Goal: Information Seeking & Learning: Check status

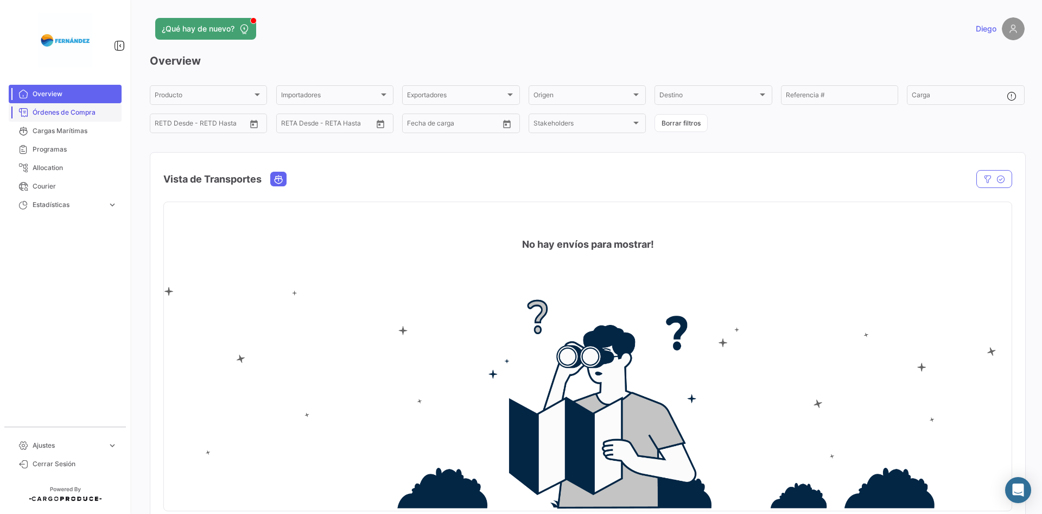
click at [61, 113] on span "Órdenes de Compra" at bounding box center [75, 112] width 85 height 10
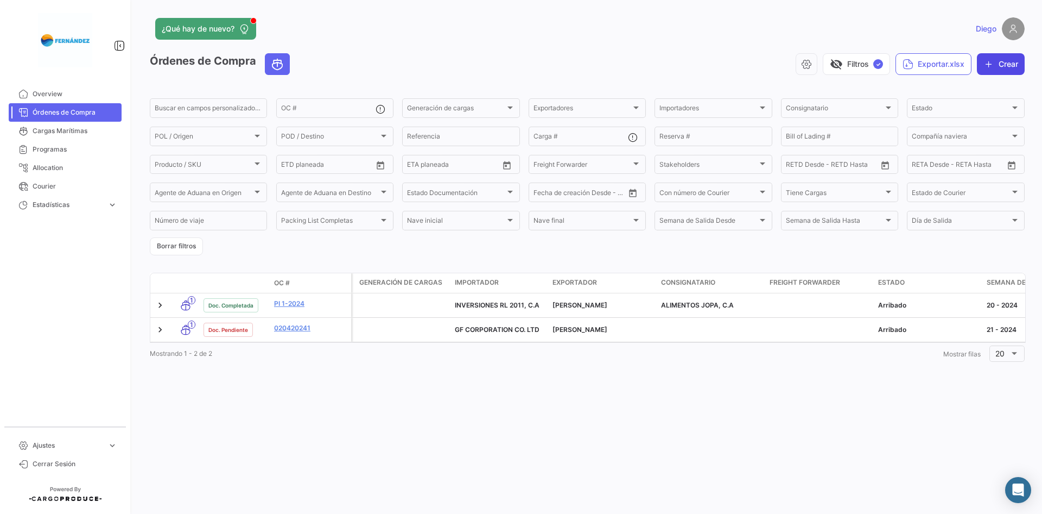
click at [998, 72] on button "Crear" at bounding box center [1001, 64] width 48 height 22
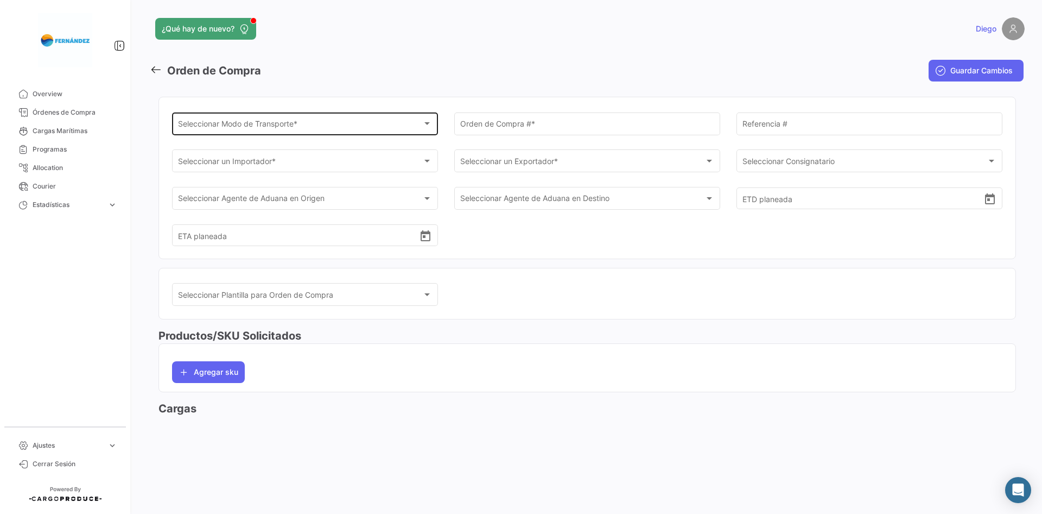
click at [289, 117] on div "Seleccionar Modo de Transporte * Seleccionar Modo de Transporte *" at bounding box center [305, 122] width 255 height 25
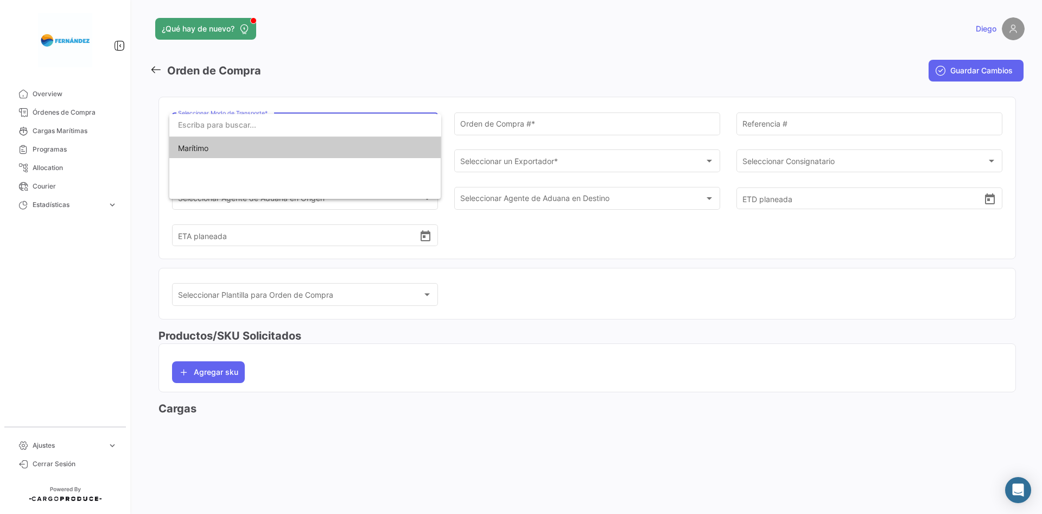
click at [289, 117] on input "dropdown search" at bounding box center [305, 124] width 272 height 23
click at [573, 77] on div at bounding box center [521, 257] width 1042 height 514
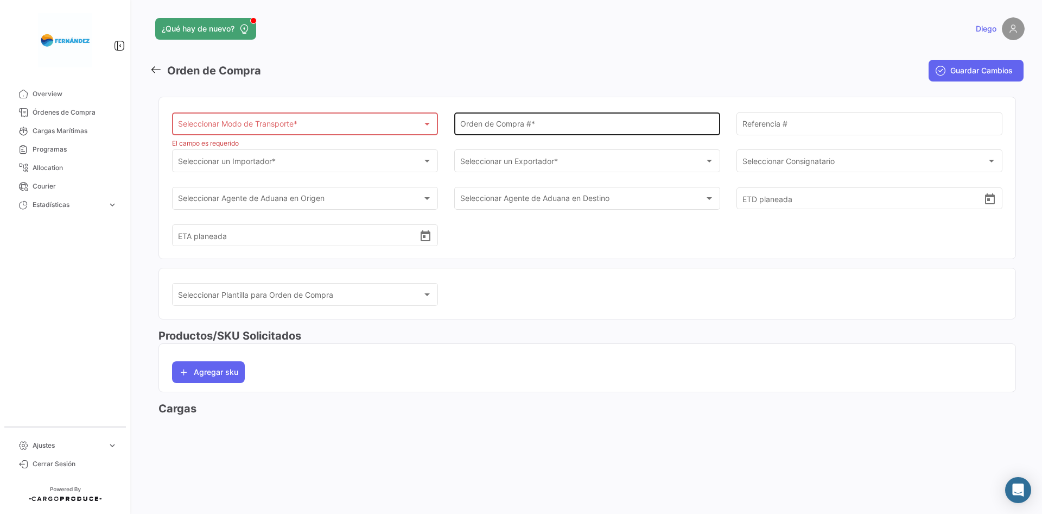
click at [523, 117] on div "Orden de Compra # *" at bounding box center [587, 122] width 255 height 25
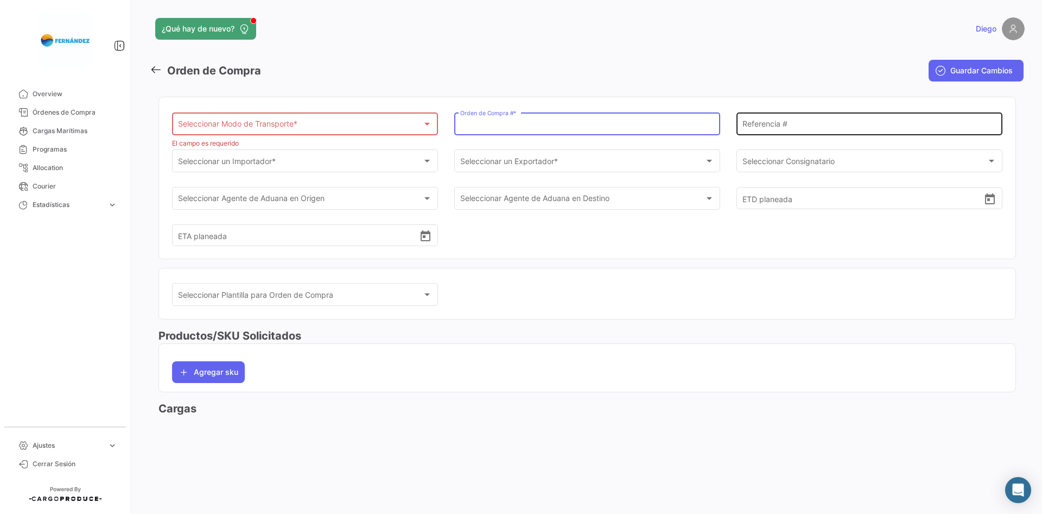
click at [791, 125] on input "Referencia #" at bounding box center [870, 125] width 255 height 9
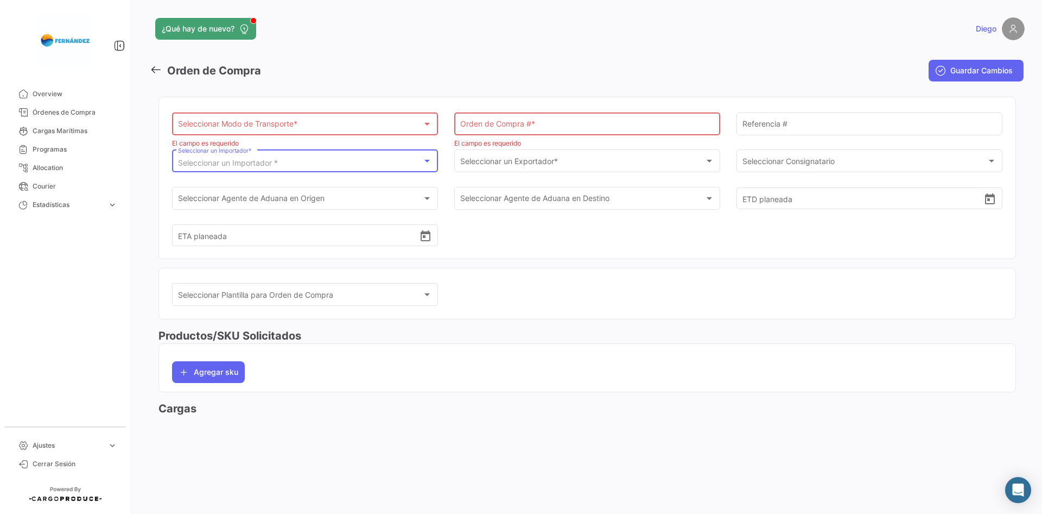
click at [302, 165] on div "Seleccionar un Importador *" at bounding box center [300, 163] width 245 height 9
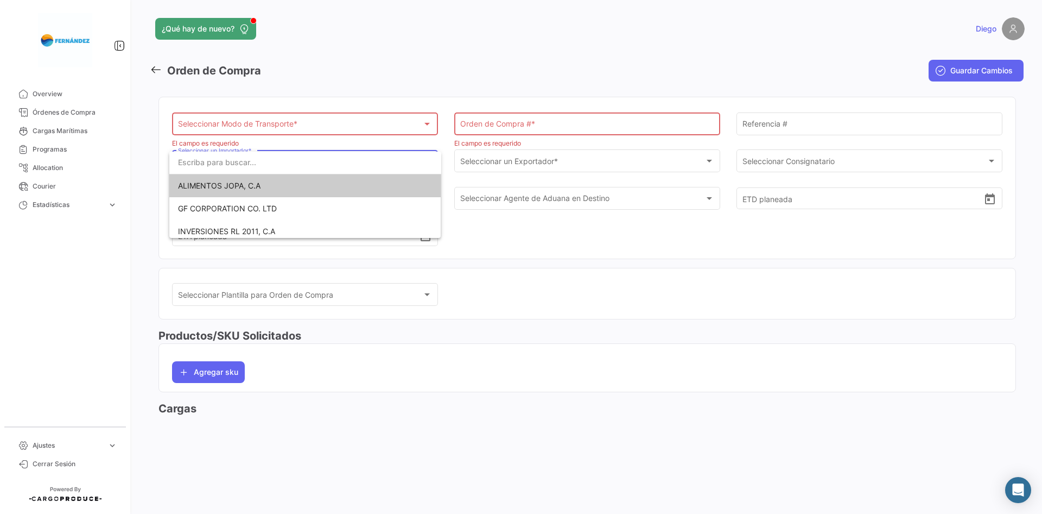
click at [574, 172] on div at bounding box center [521, 257] width 1042 height 514
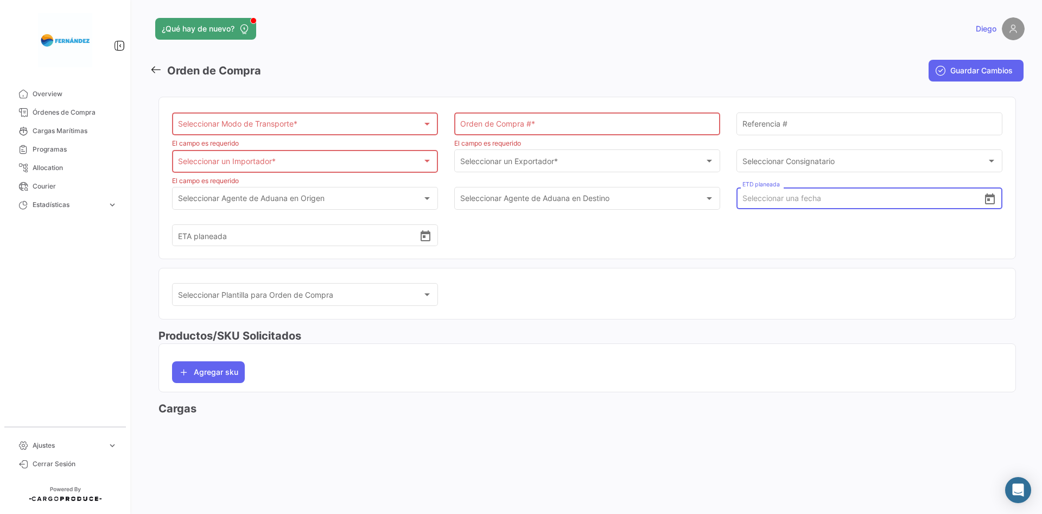
click at [765, 210] on input "ETD planeada" at bounding box center [864, 198] width 242 height 38
click at [249, 239] on input "ETA planeada" at bounding box center [299, 235] width 242 height 38
click at [529, 271] on mat-card "Seleccionar Plantilla para Orden de Compra Seleccionar Plantilla para Orden de …" at bounding box center [588, 294] width 858 height 52
click at [163, 72] on link at bounding box center [158, 71] width 17 height 16
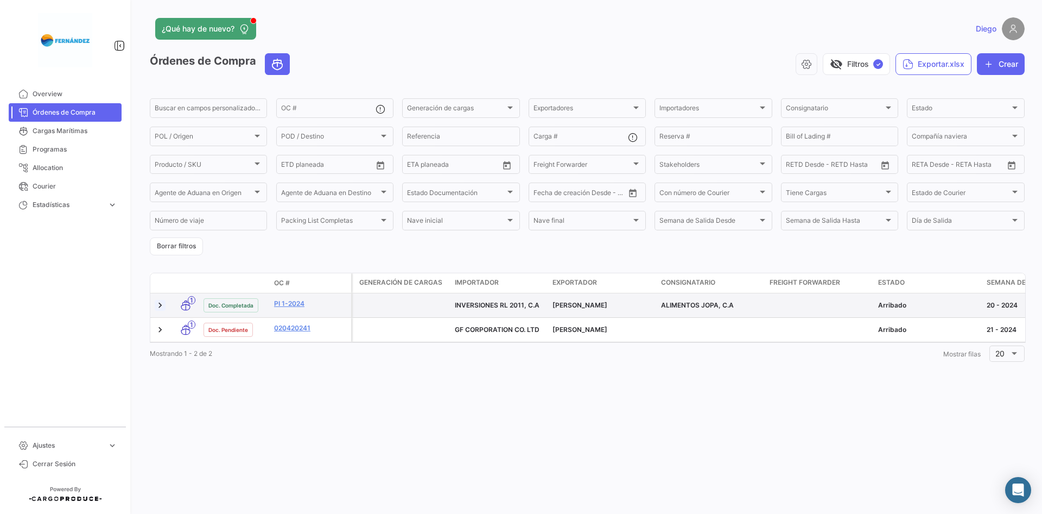
click at [159, 305] on link at bounding box center [160, 305] width 11 height 11
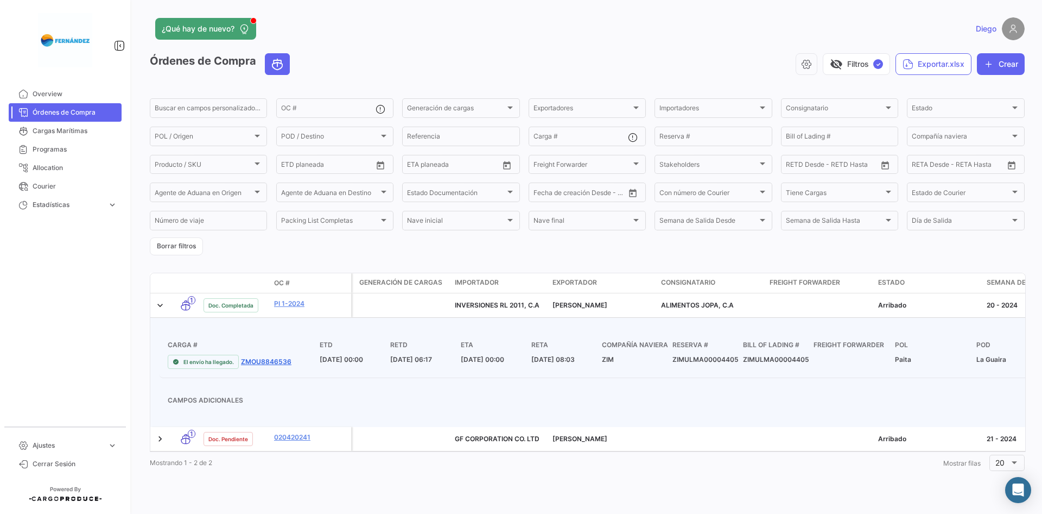
click at [271, 360] on link "ZMOU8846536" at bounding box center [266, 362] width 50 height 10
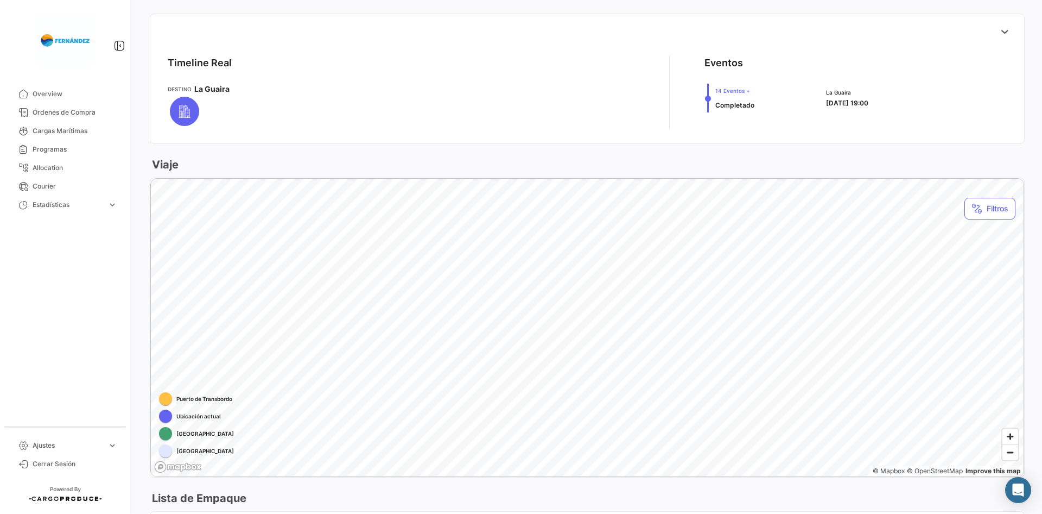
scroll to position [534, 0]
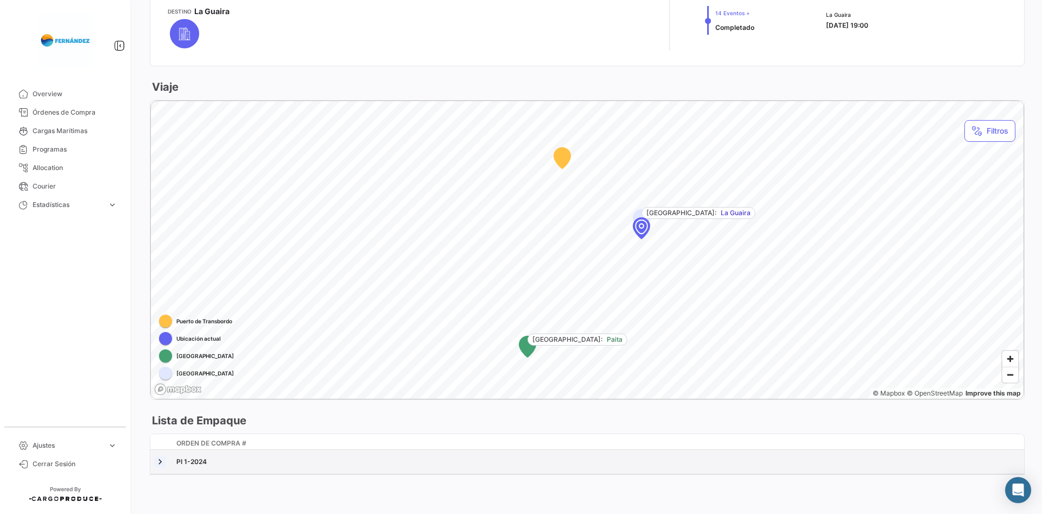
click at [160, 461] on link at bounding box center [160, 461] width 11 height 11
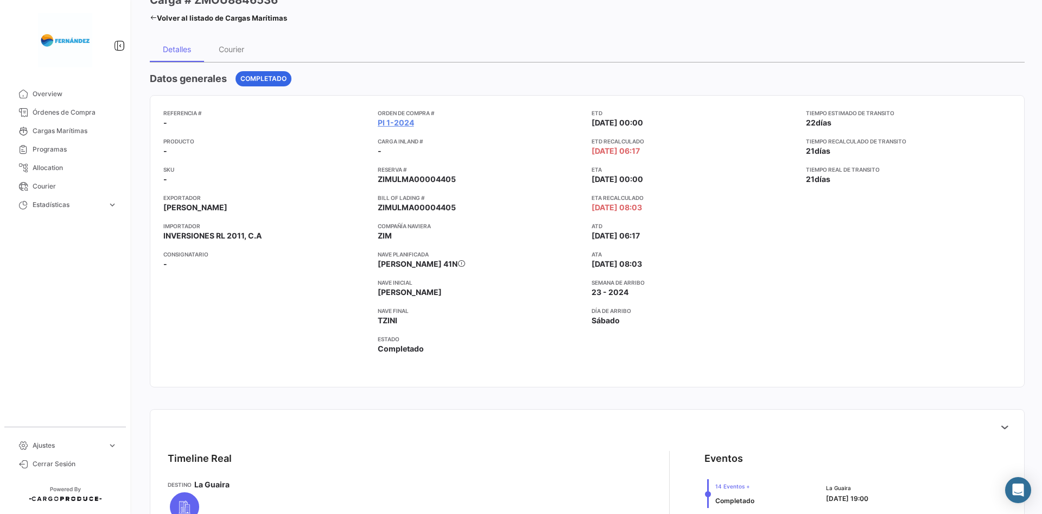
scroll to position [0, 0]
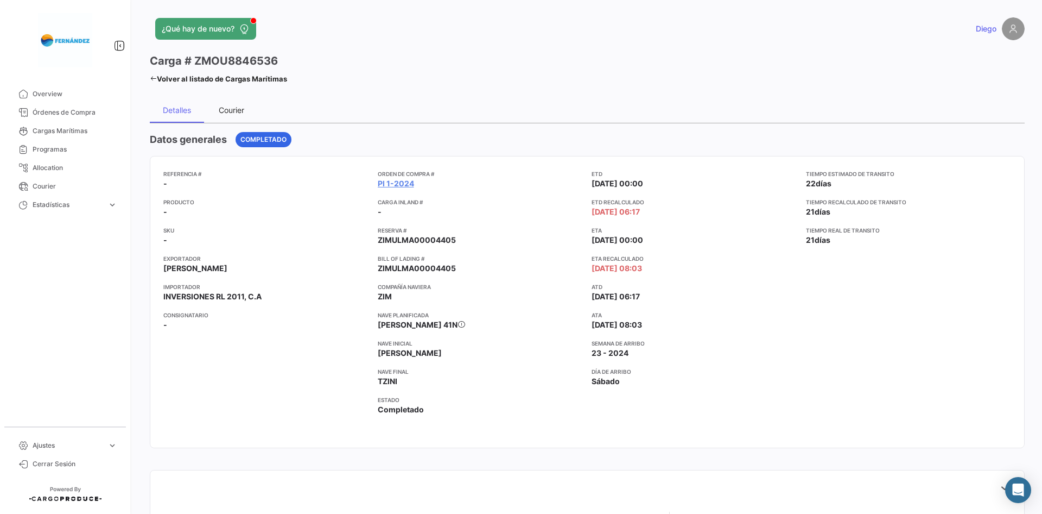
click at [232, 104] on div "Courier" at bounding box center [231, 110] width 54 height 26
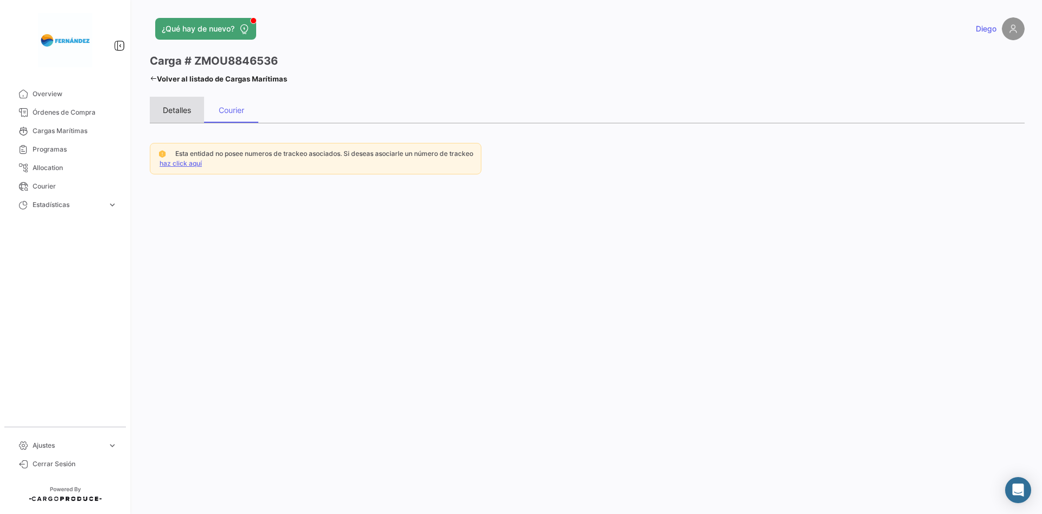
click at [168, 112] on div "Detalles" at bounding box center [177, 109] width 28 height 9
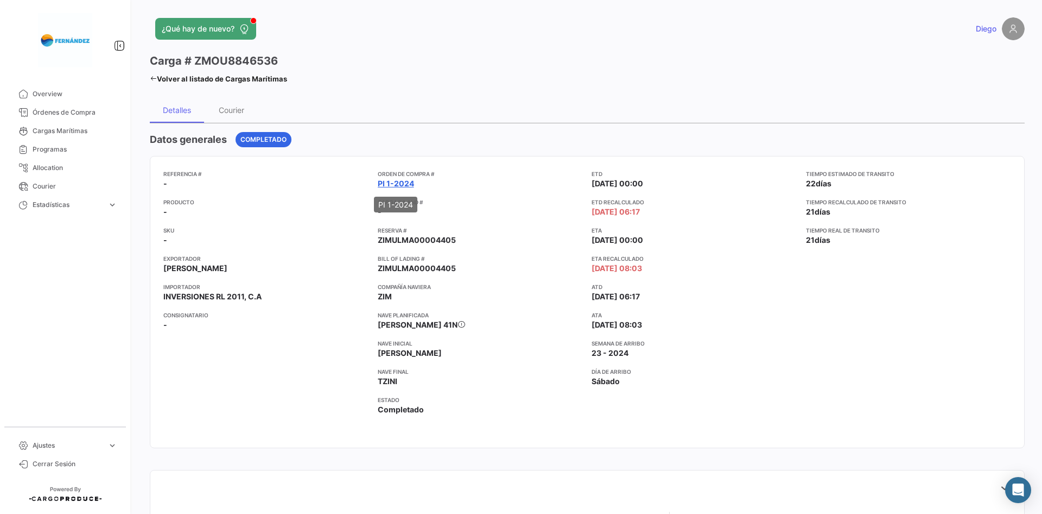
click at [388, 182] on link "PI 1-2024" at bounding box center [396, 183] width 36 height 11
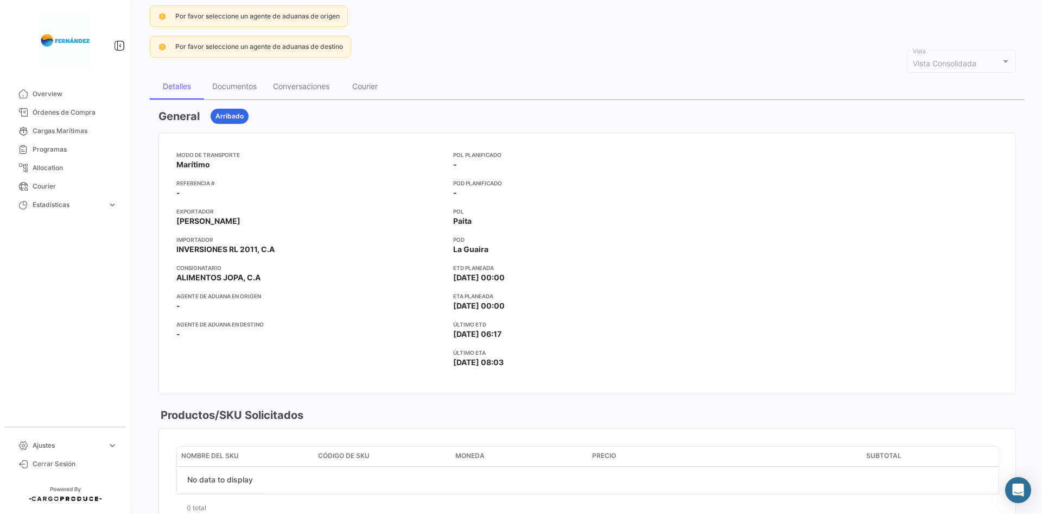
scroll to position [64, 0]
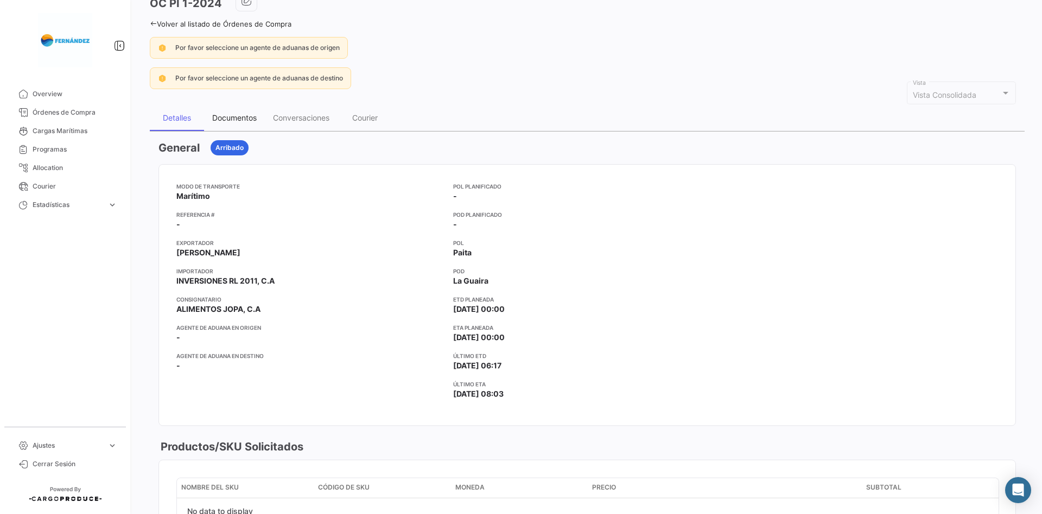
click at [222, 126] on div "Documentos" at bounding box center [234, 118] width 61 height 26
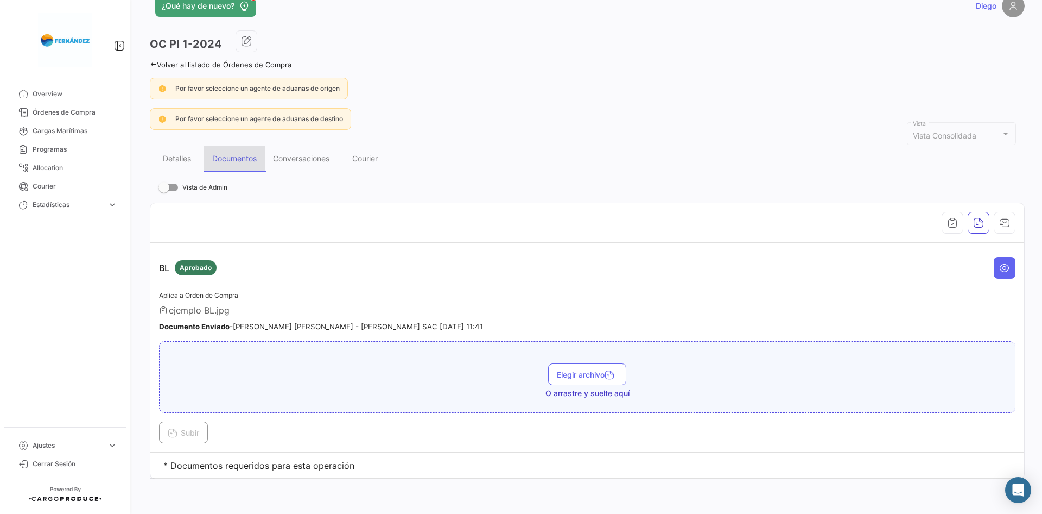
scroll to position [0, 0]
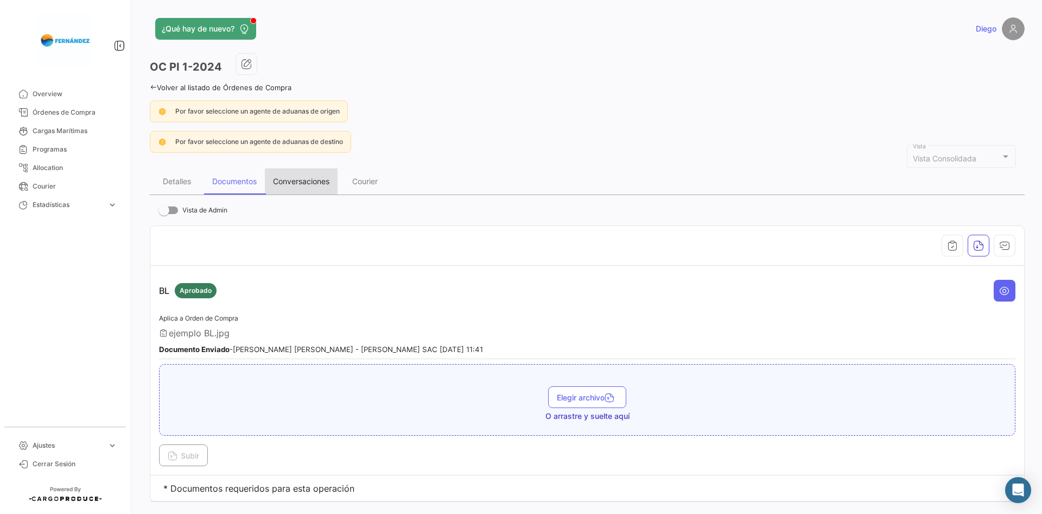
click at [291, 176] on div "Conversaciones" at bounding box center [301, 180] width 56 height 9
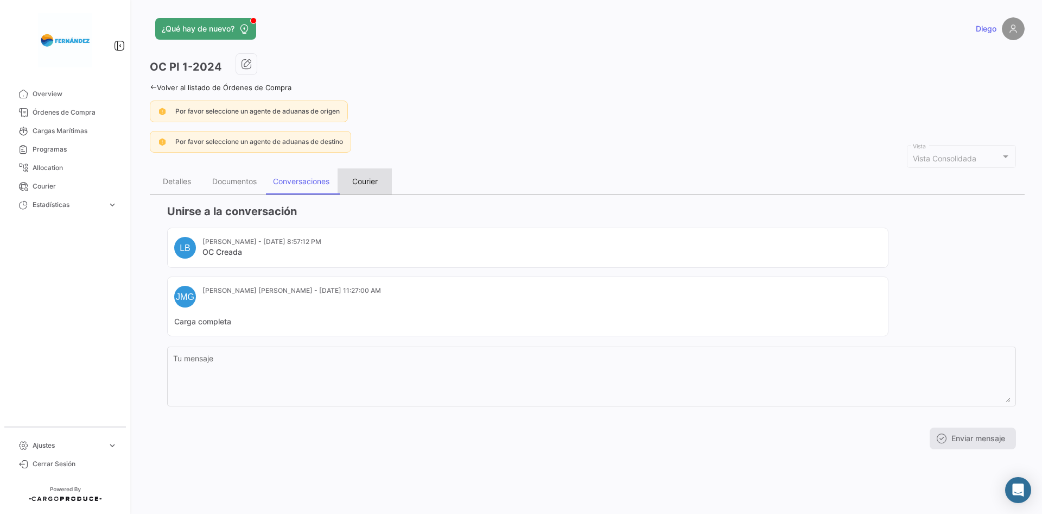
click at [348, 183] on div "Courier" at bounding box center [365, 181] width 54 height 26
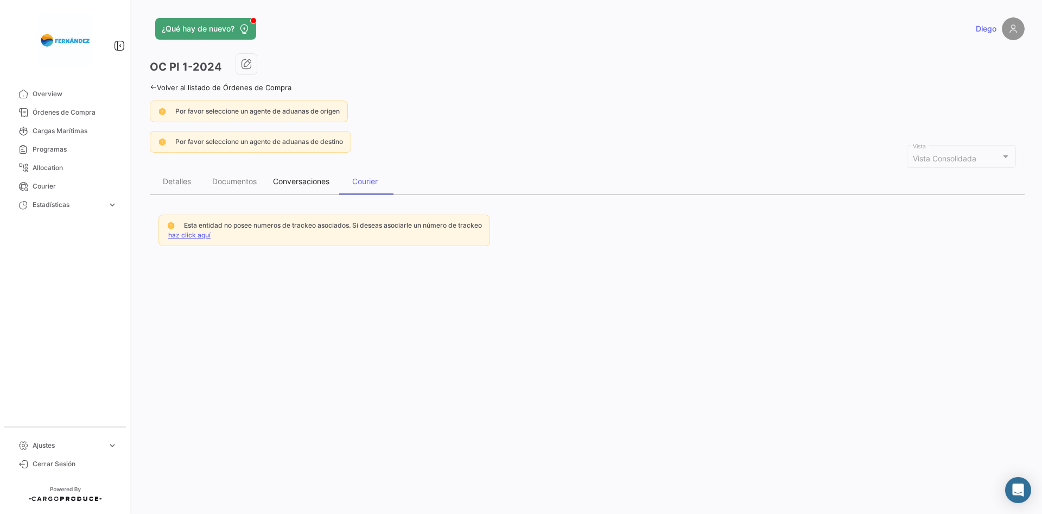
click at [295, 189] on div "Conversaciones" at bounding box center [301, 181] width 73 height 26
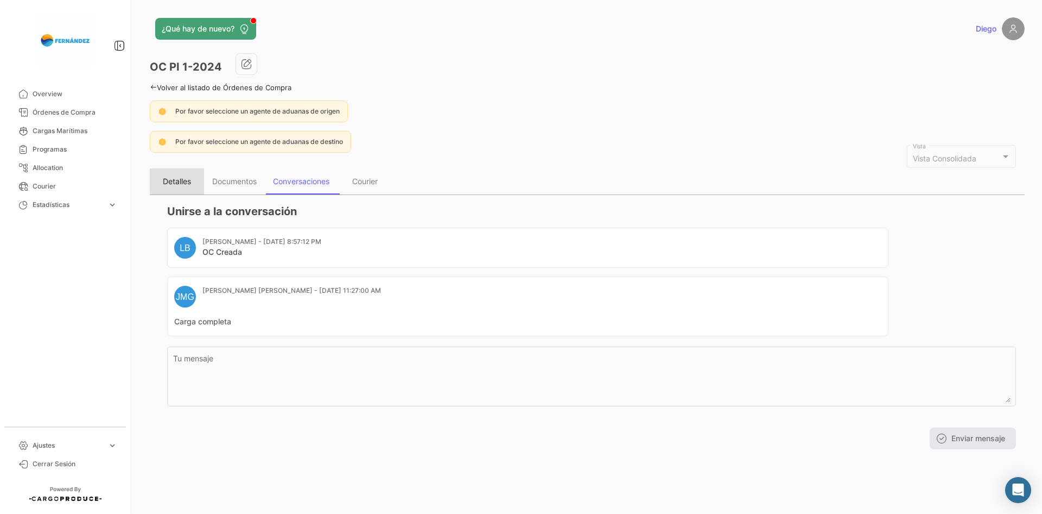
click at [179, 183] on div "Detalles" at bounding box center [177, 180] width 28 height 9
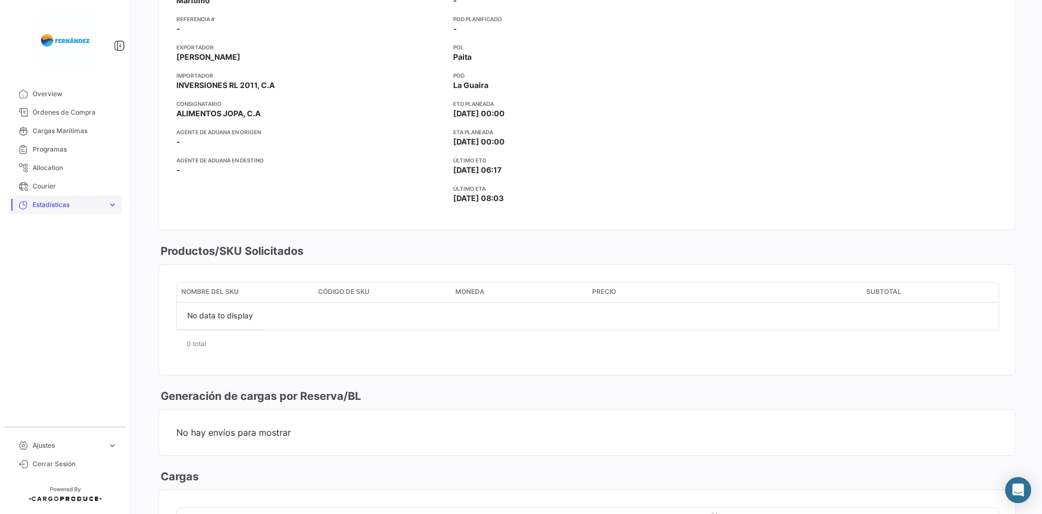
scroll to position [194, 0]
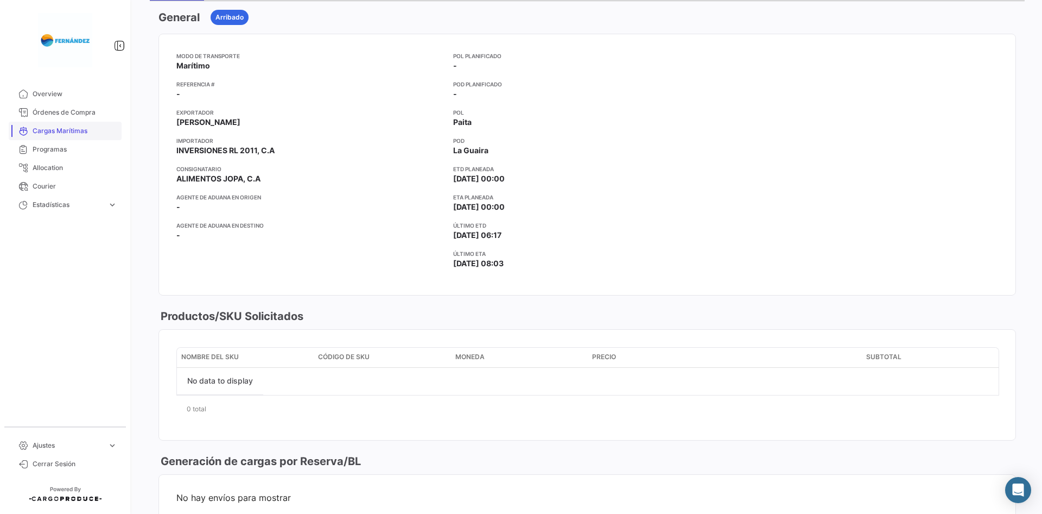
click at [47, 129] on span "Cargas Marítimas" at bounding box center [75, 131] width 85 height 10
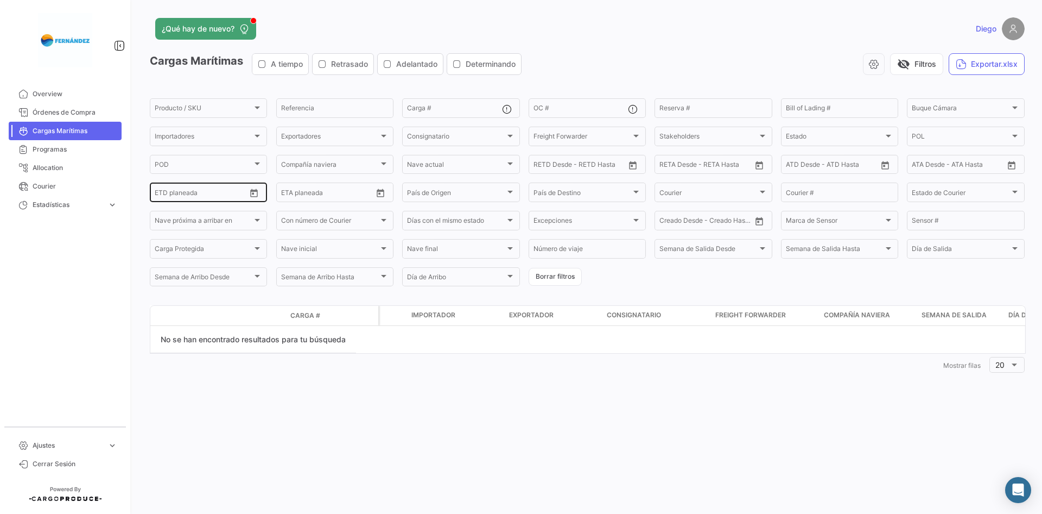
click at [210, 189] on div "Desde – ETD planeada" at bounding box center [200, 191] width 91 height 21
click at [252, 192] on icon "Open calendar" at bounding box center [255, 193] width 8 height 8
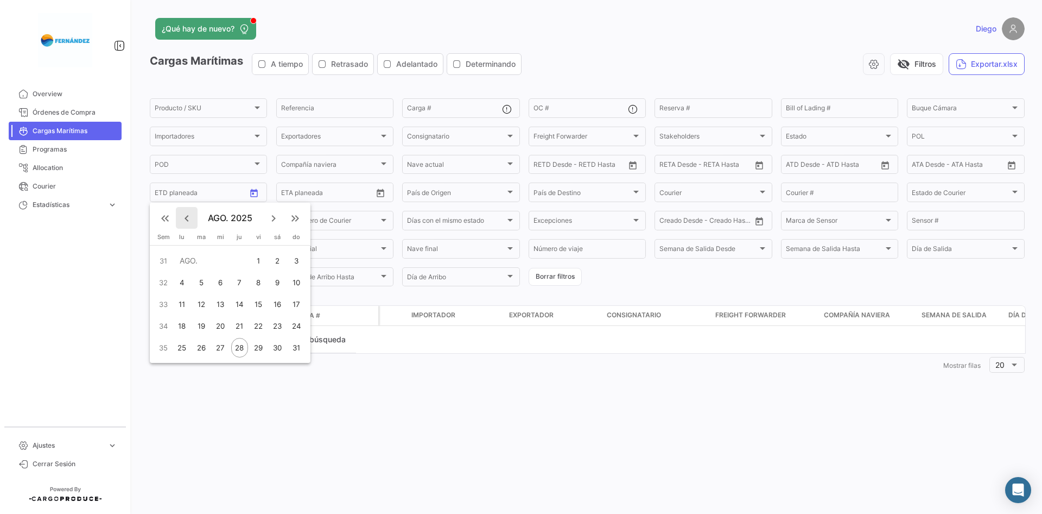
click at [186, 218] on mat-icon "keyboard_arrow_left" at bounding box center [186, 218] width 13 height 13
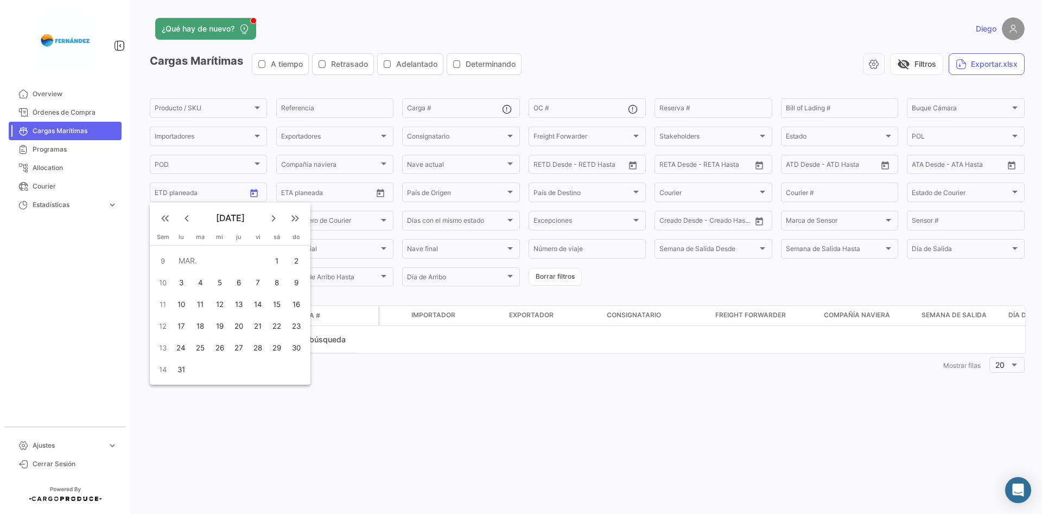
click at [163, 218] on mat-icon "keyboard_double_arrow_left" at bounding box center [165, 218] width 13 height 13
click at [218, 280] on div "1" at bounding box center [219, 283] width 17 height 20
type input "[DATE]"
click at [822, 303] on div at bounding box center [521, 257] width 1042 height 514
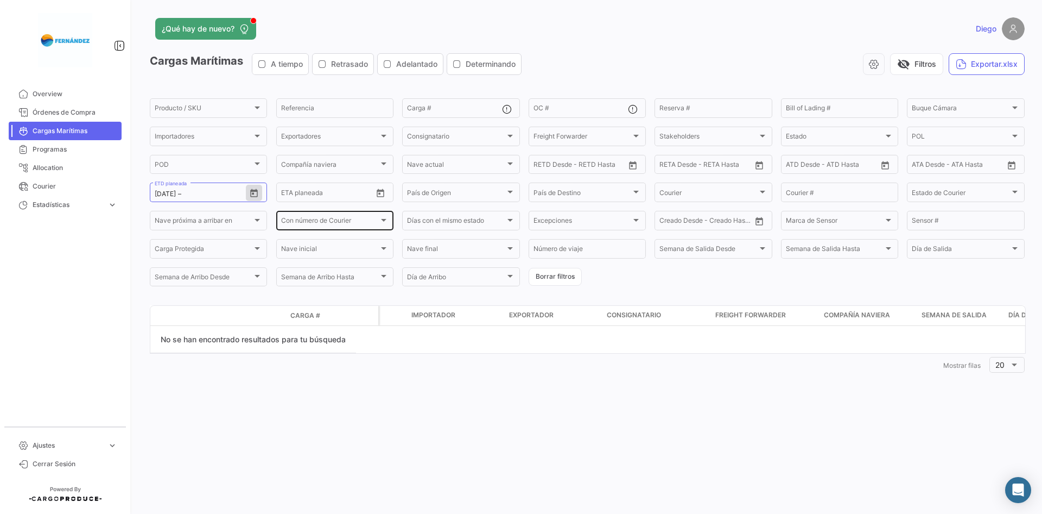
click at [246, 185] on button "Open calendar" at bounding box center [254, 193] width 16 height 16
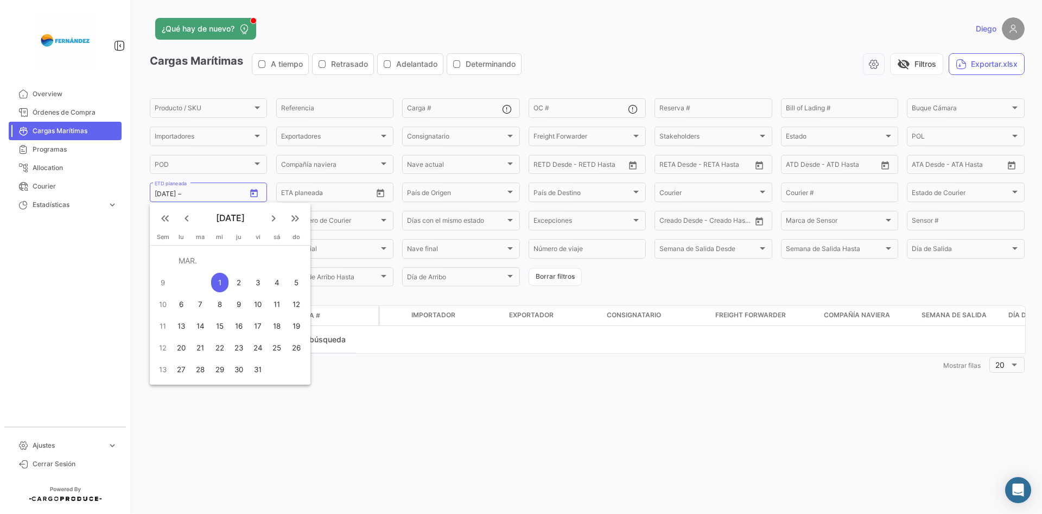
click at [627, 358] on div at bounding box center [521, 257] width 1042 height 514
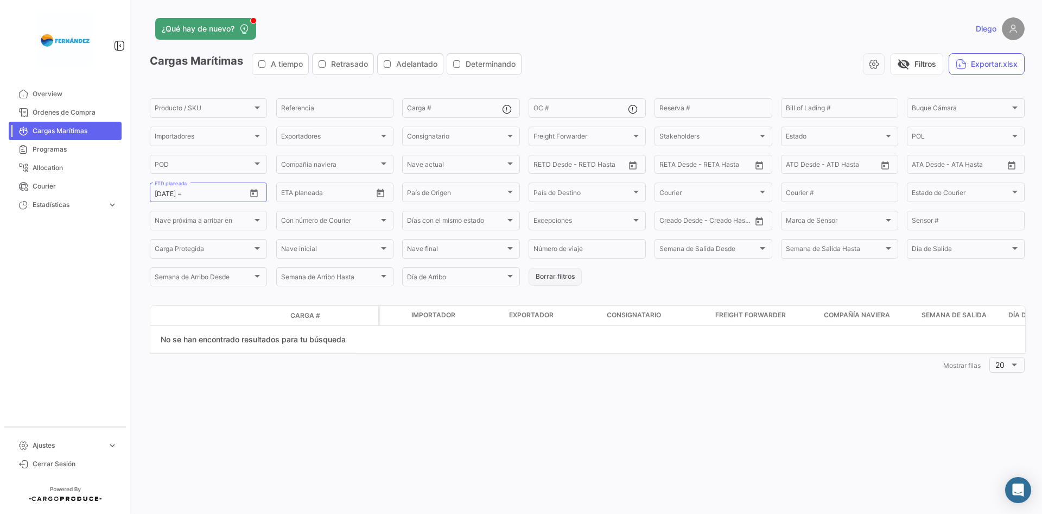
click at [558, 277] on button "Borrar filtros" at bounding box center [555, 277] width 53 height 18
click at [36, 155] on link "Programas" at bounding box center [65, 149] width 113 height 18
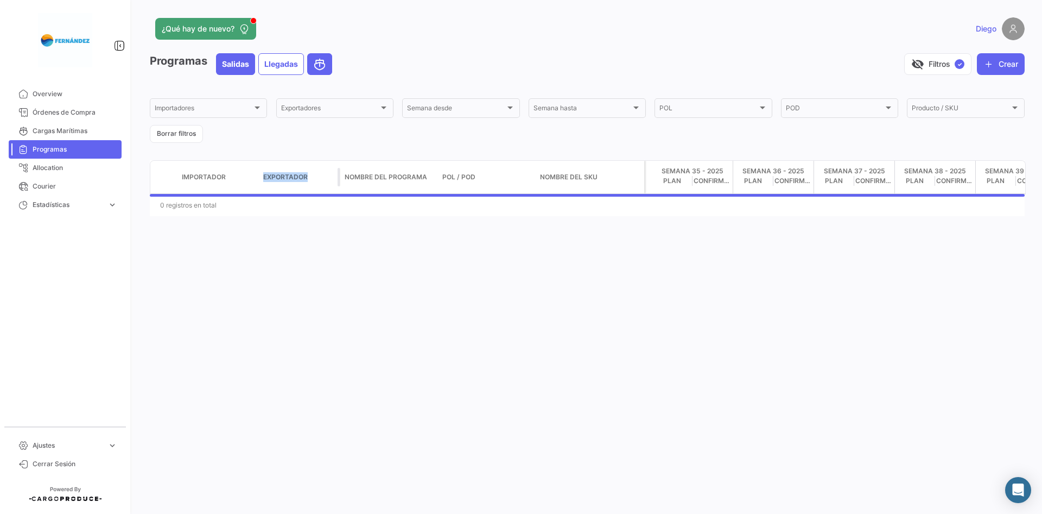
drag, startPoint x: 310, startPoint y: 176, endPoint x: 259, endPoint y: 176, distance: 50.5
click at [259, 176] on datatable-header-cell "Exportador" at bounding box center [299, 177] width 81 height 18
drag, startPoint x: 186, startPoint y: 175, endPoint x: 169, endPoint y: 175, distance: 16.8
click at [178, 175] on datatable-header-cell "Importador" at bounding box center [218, 177] width 81 height 18
click at [632, 147] on div "Programas Salidas Llegadas visibility_off Filtros ✓ Crear Importadores Importad…" at bounding box center [587, 134] width 875 height 163
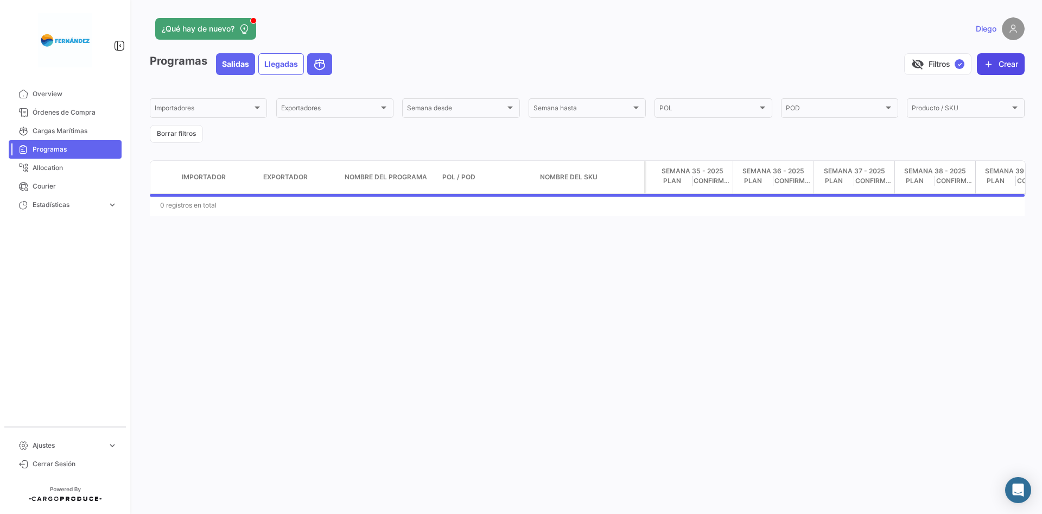
click at [1003, 66] on button "Crear" at bounding box center [1001, 64] width 48 height 22
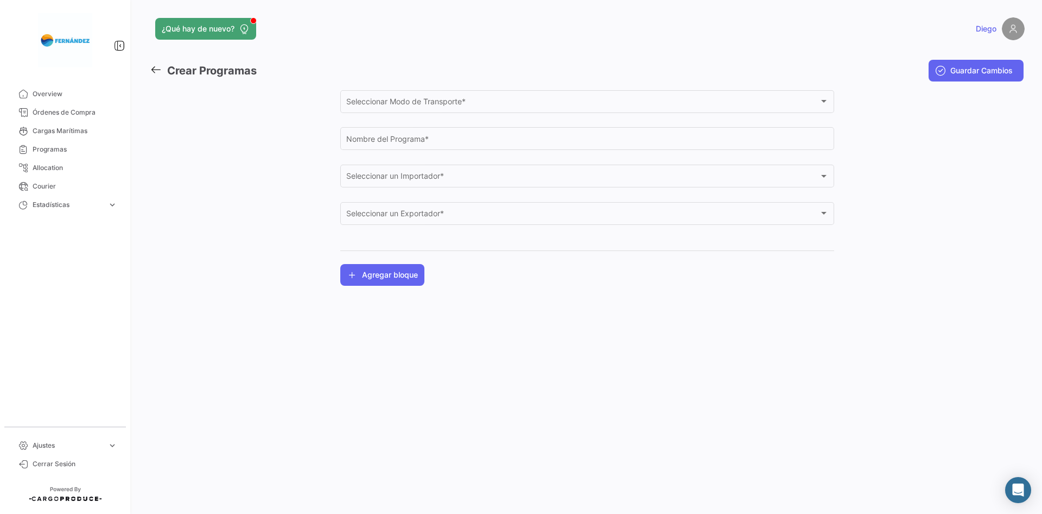
click at [616, 187] on div "Seleccionar un Importador * Seleccionar un Importador *" at bounding box center [587, 181] width 494 height 34
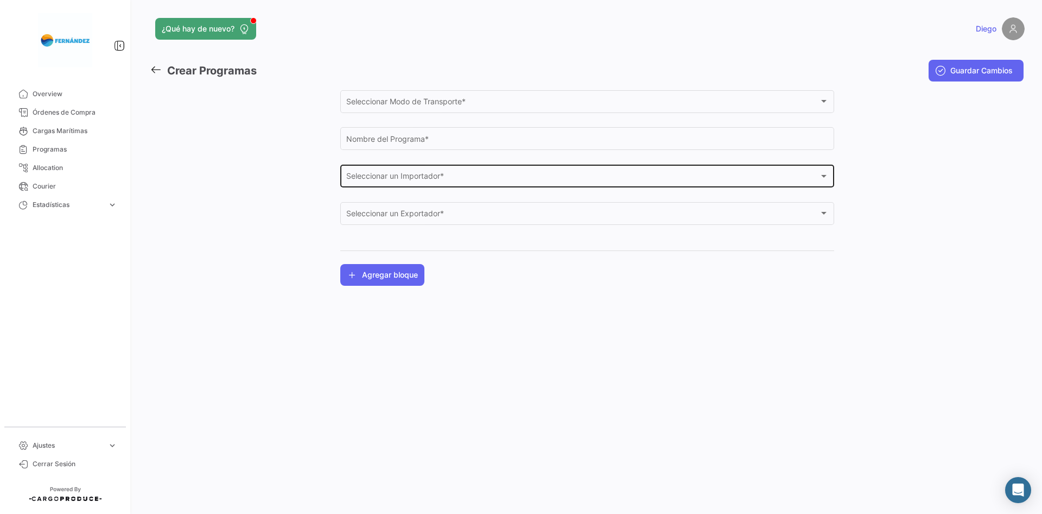
click at [619, 182] on div "Seleccionar un Importador *" at bounding box center [582, 178] width 473 height 9
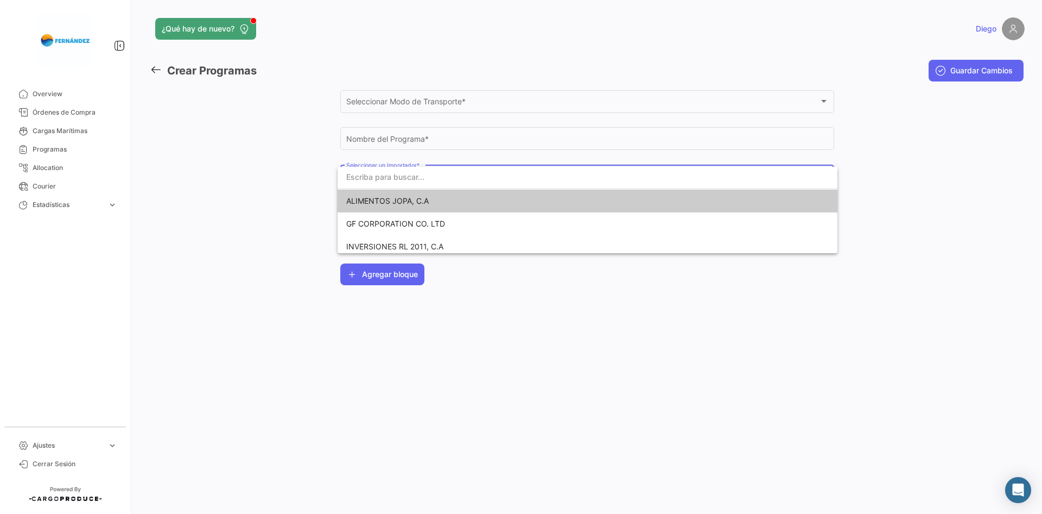
click at [623, 180] on input "dropdown search" at bounding box center [588, 177] width 500 height 23
click at [272, 178] on div at bounding box center [521, 257] width 1042 height 514
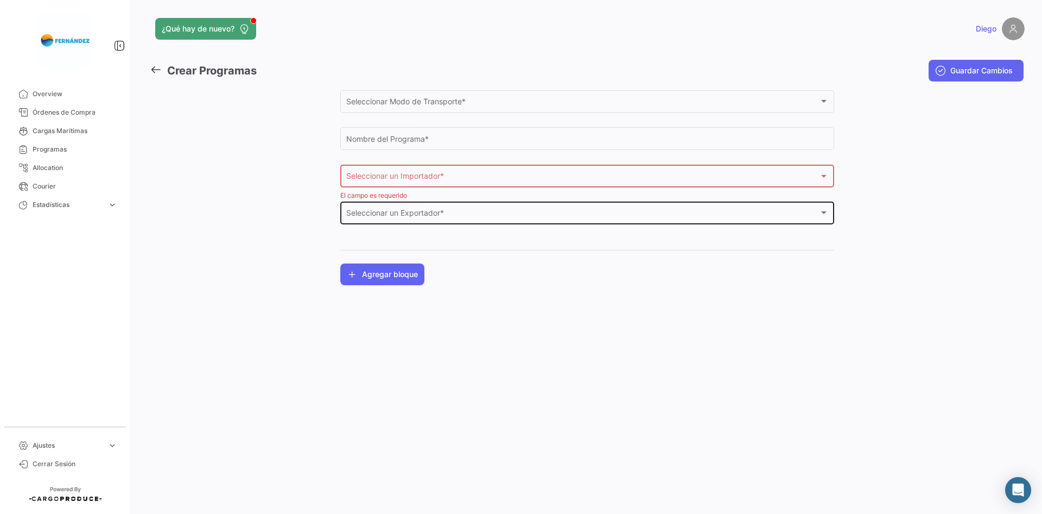
click at [540, 221] on div "Seleccionar un Exportador * Seleccionar un Exportador *" at bounding box center [587, 211] width 483 height 25
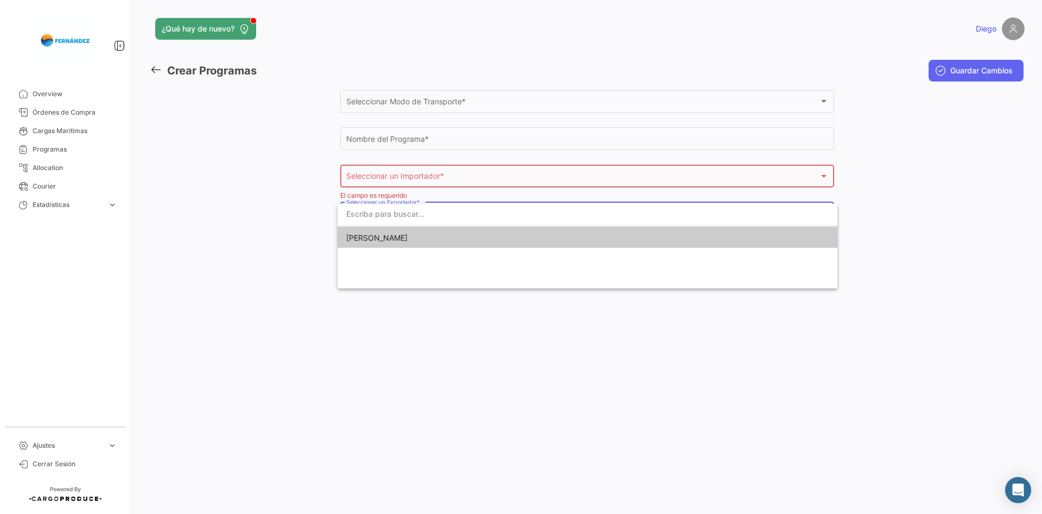
click at [264, 226] on div at bounding box center [521, 257] width 1042 height 514
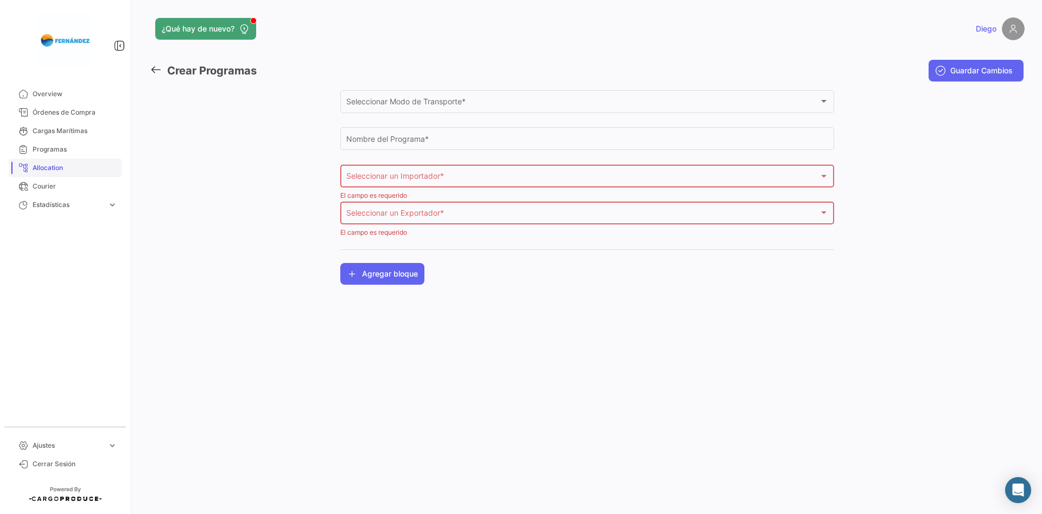
click at [57, 170] on span "Allocation" at bounding box center [75, 168] width 85 height 10
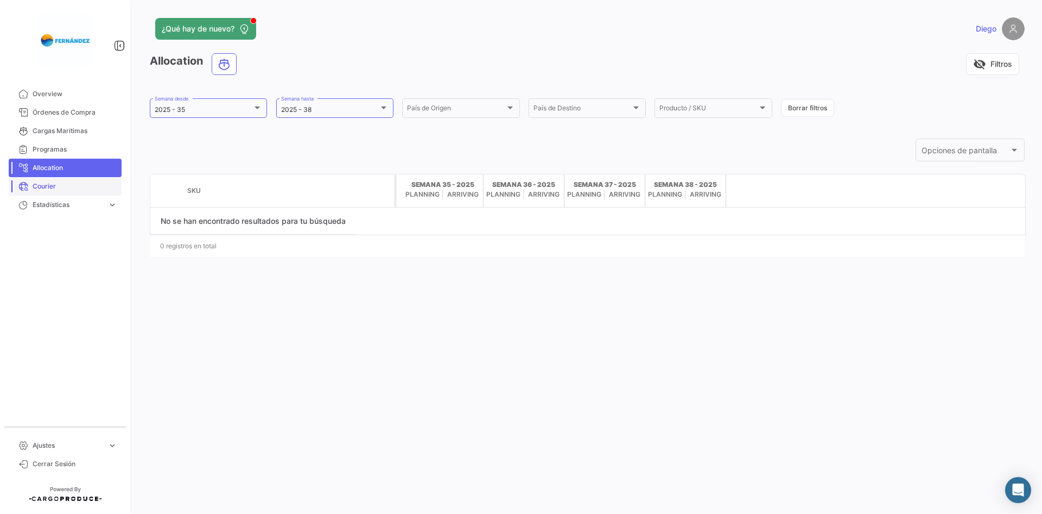
click at [59, 184] on span "Courier" at bounding box center [75, 186] width 85 height 10
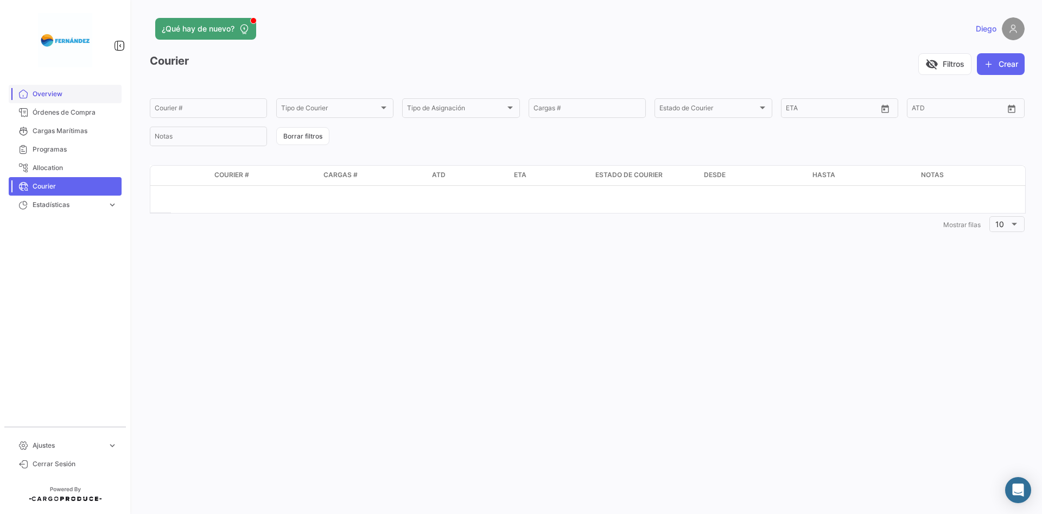
click at [59, 93] on span "Overview" at bounding box center [75, 94] width 85 height 10
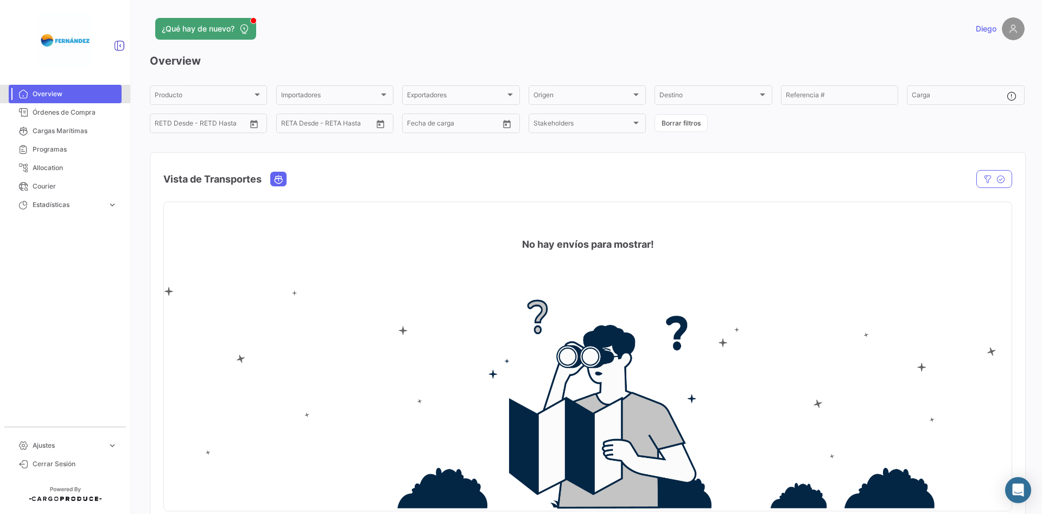
click at [119, 46] on icon at bounding box center [119, 45] width 11 height 11
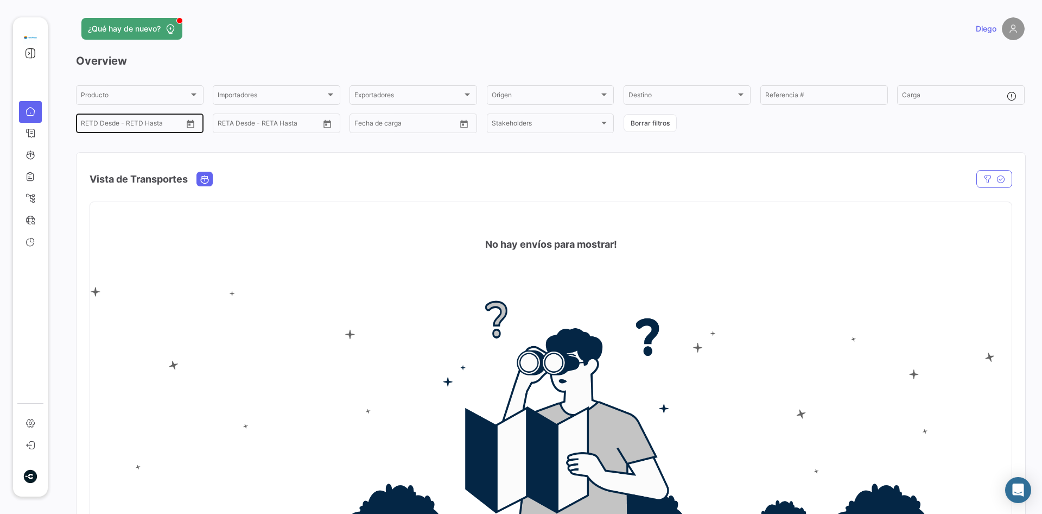
click at [147, 124] on input "text" at bounding box center [132, 125] width 48 height 8
click at [193, 120] on icon "Open calendar" at bounding box center [191, 124] width 8 height 8
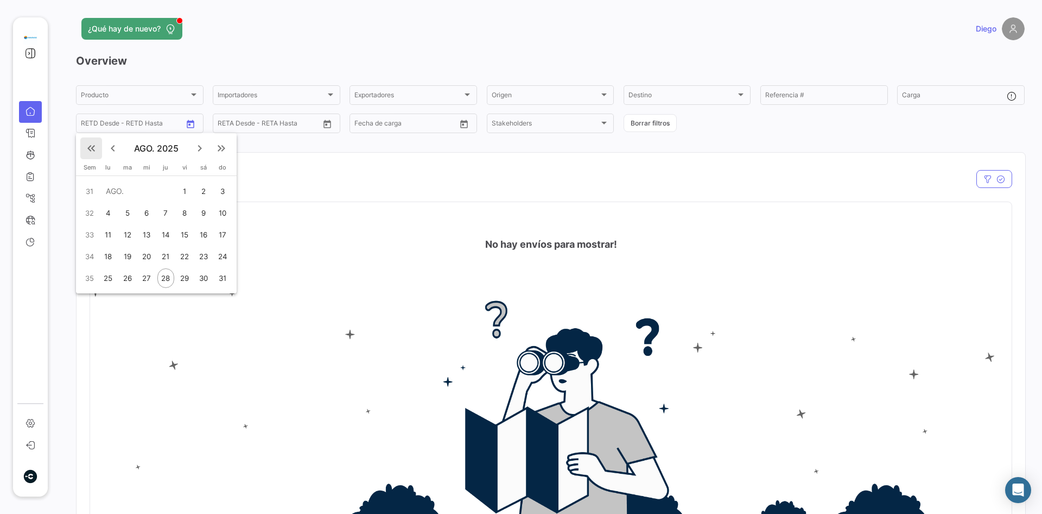
click at [97, 145] on mat-icon "keyboard_double_arrow_left" at bounding box center [91, 148] width 13 height 13
click at [97, 149] on mat-icon "keyboard_double_arrow_left" at bounding box center [91, 148] width 13 height 13
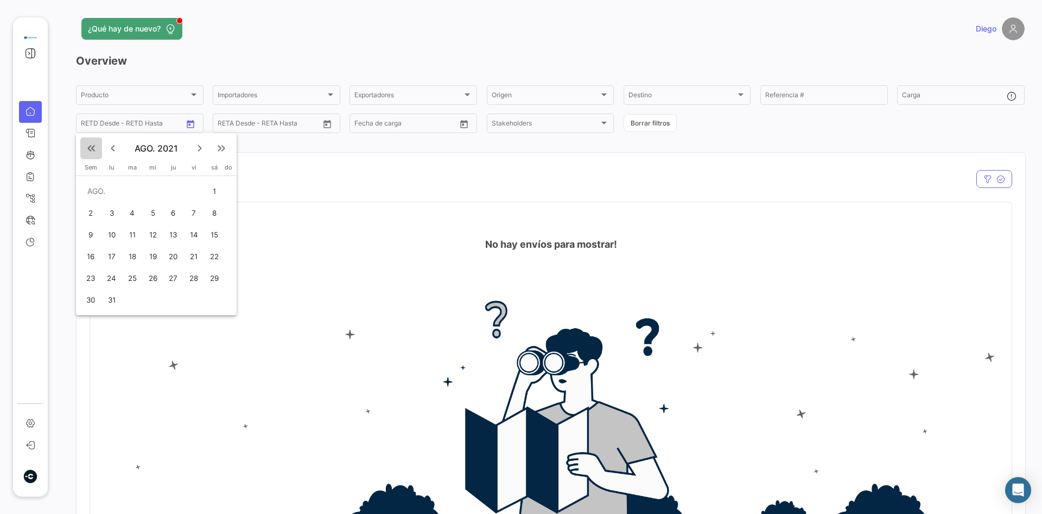
click at [97, 149] on mat-icon "keyboard_double_arrow_left" at bounding box center [91, 148] width 13 height 13
click at [148, 213] on div "1" at bounding box center [146, 213] width 17 height 20
type input "[DATE]"
click at [326, 126] on div at bounding box center [521, 257] width 1042 height 514
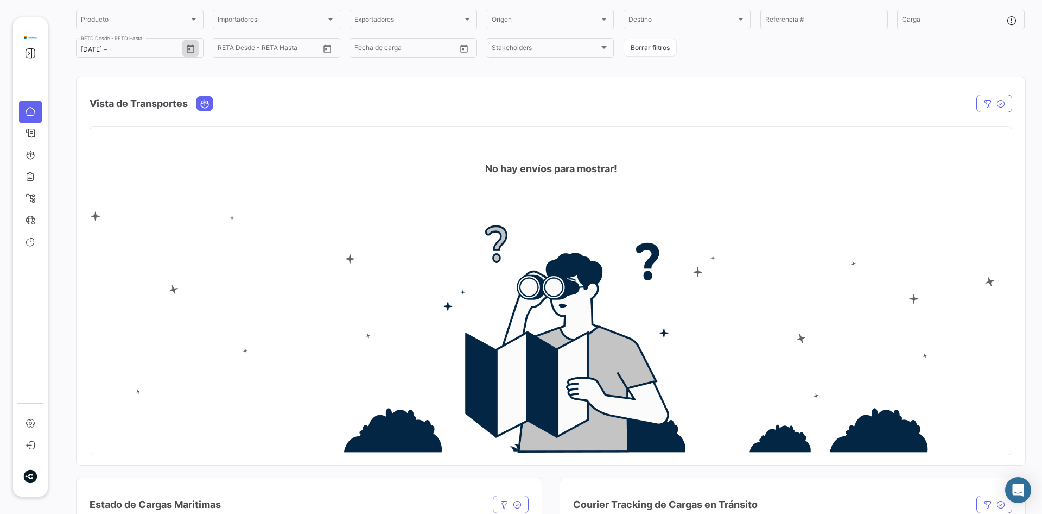
scroll to position [75, 0]
click at [29, 50] on icon at bounding box center [30, 53] width 11 height 11
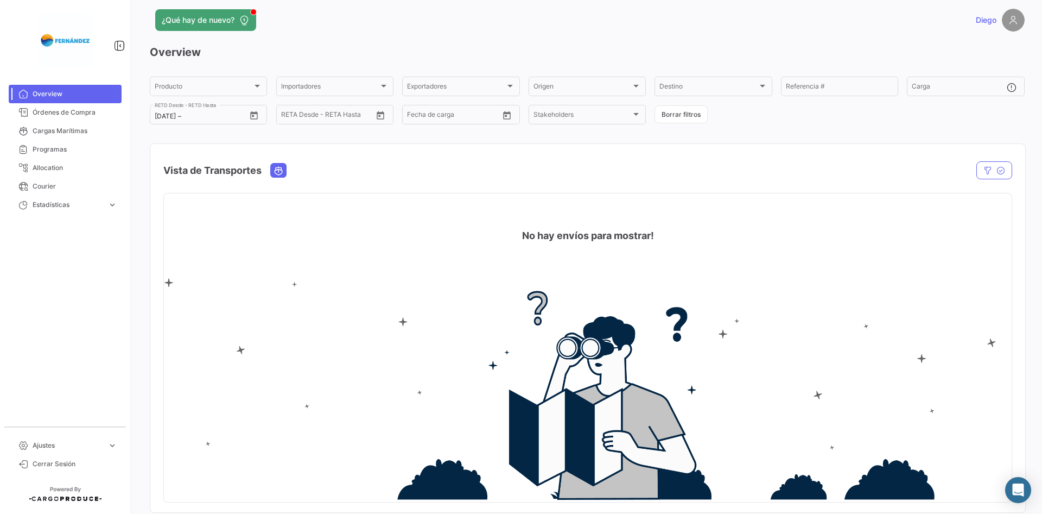
scroll to position [0, 0]
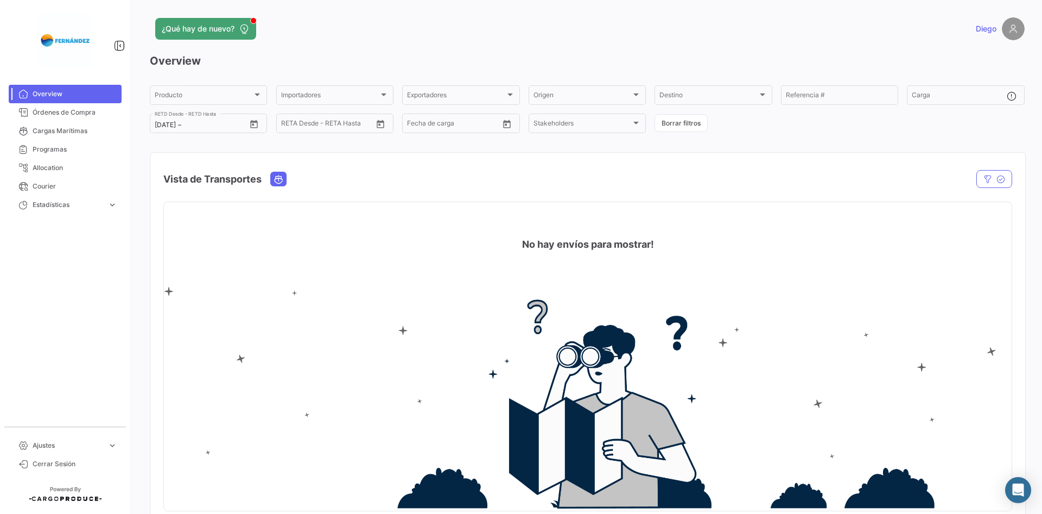
click at [724, 170] on div "Vista de Transportes" at bounding box center [460, 179] width 594 height 27
click at [111, 447] on span "expand_more" at bounding box center [112, 445] width 10 height 10
click at [111, 399] on span "expand_more" at bounding box center [112, 400] width 10 height 10
